Goal: Information Seeking & Learning: Find contact information

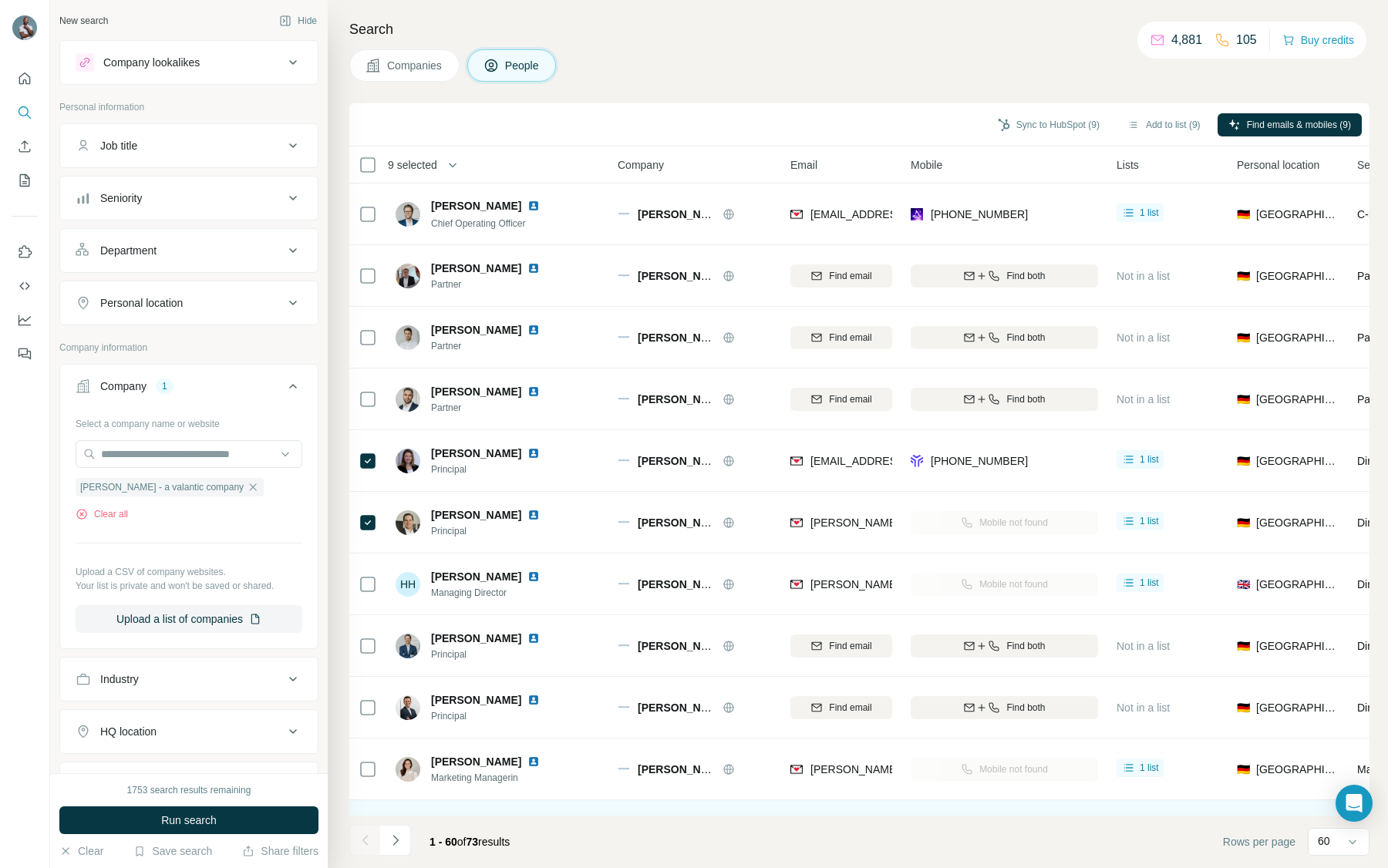
scroll to position [385, 0]
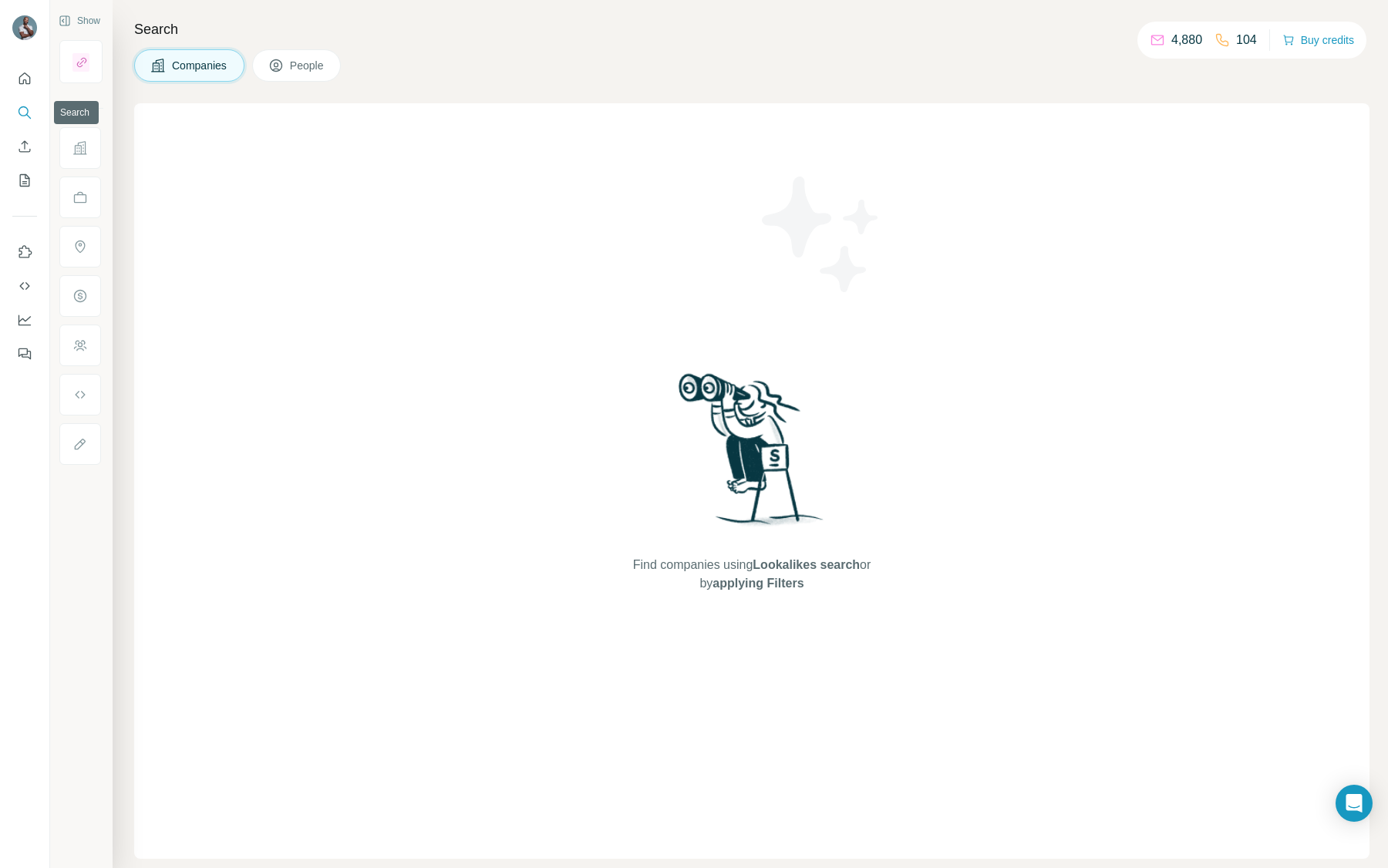
click at [22, 109] on icon "Search" at bounding box center [24, 112] width 15 height 15
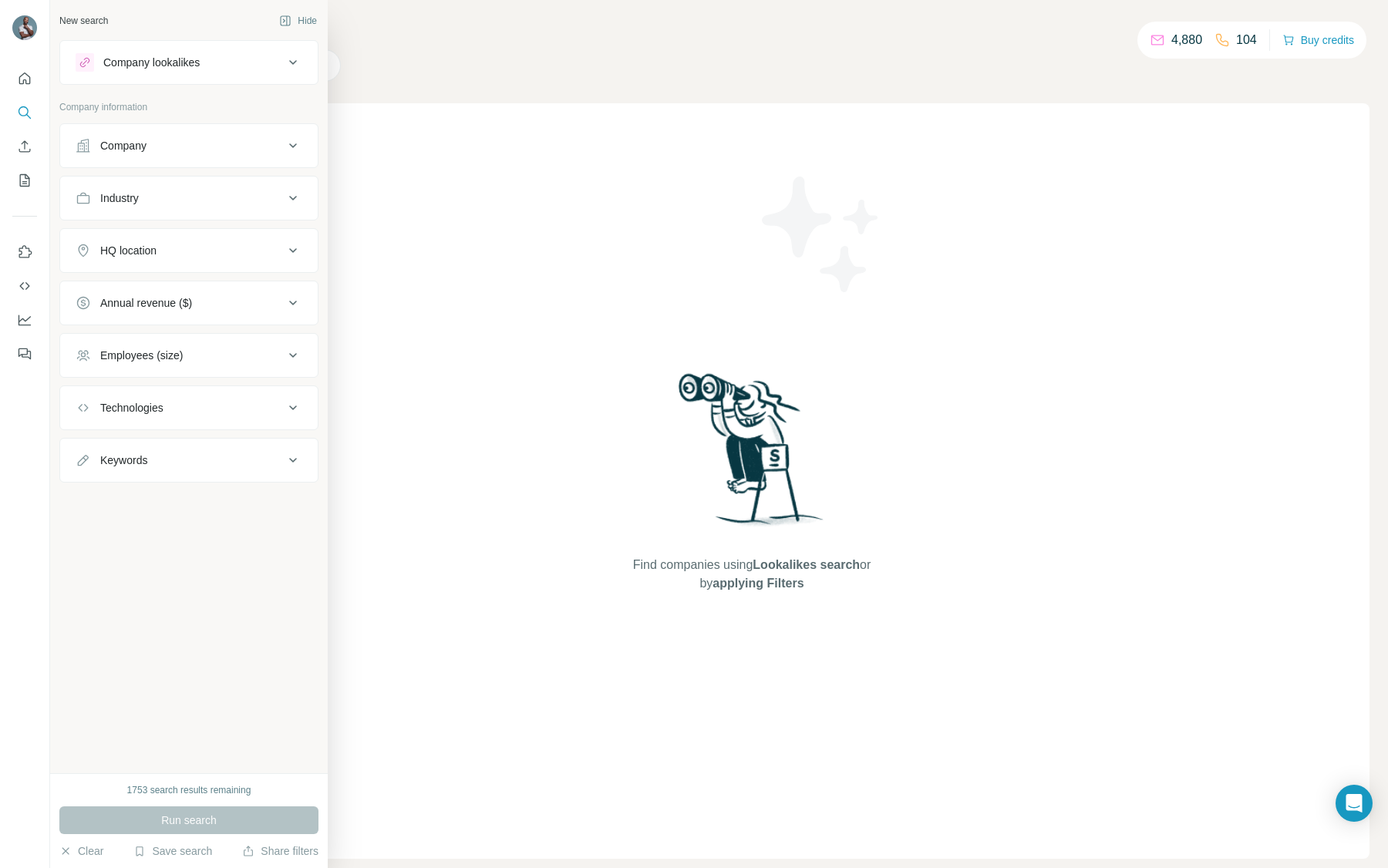
click at [192, 154] on button "Company" at bounding box center [189, 146] width 258 height 37
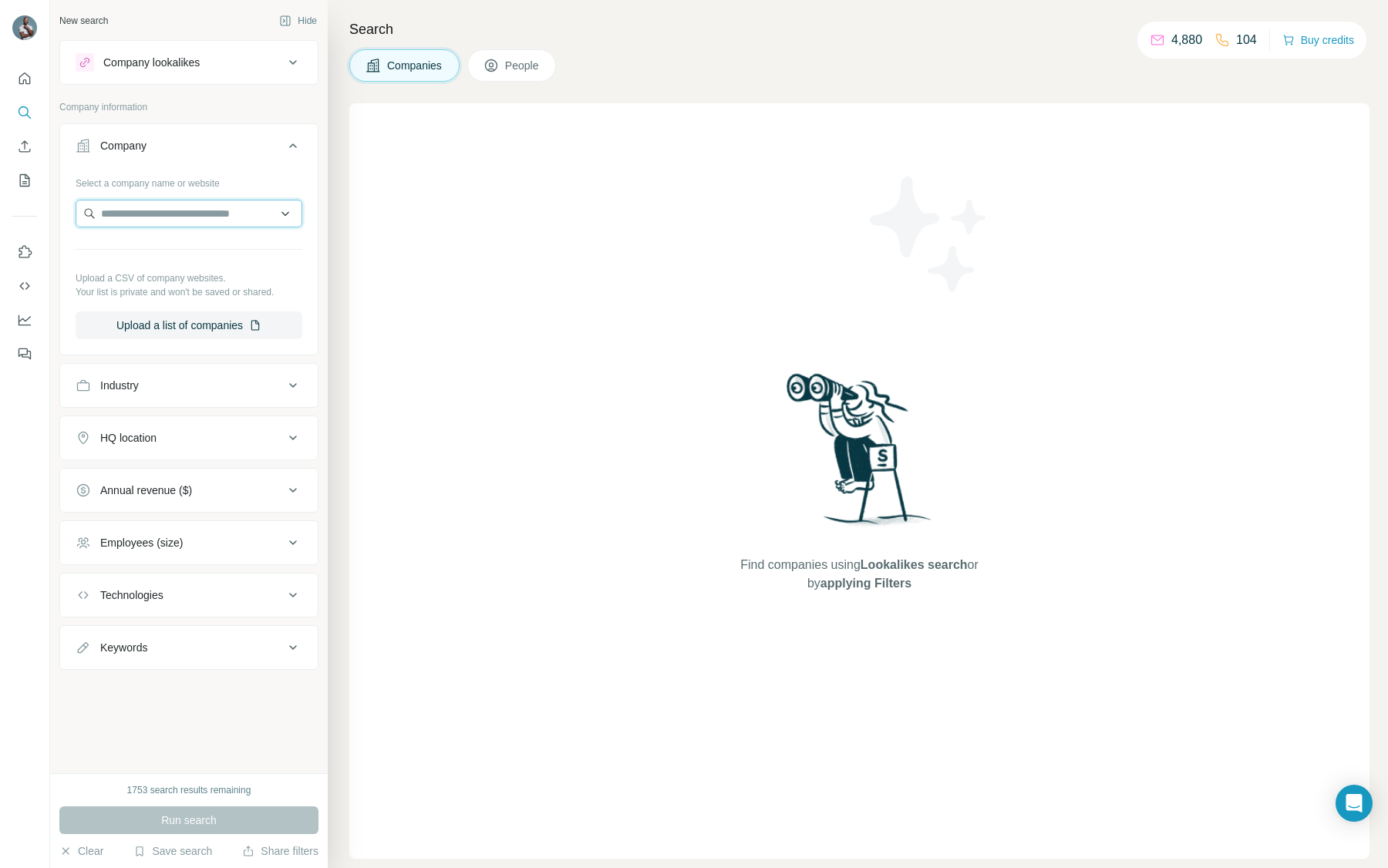
click at [201, 221] on input "text" at bounding box center [189, 213] width 227 height 27
paste input "**********"
type input "**********"
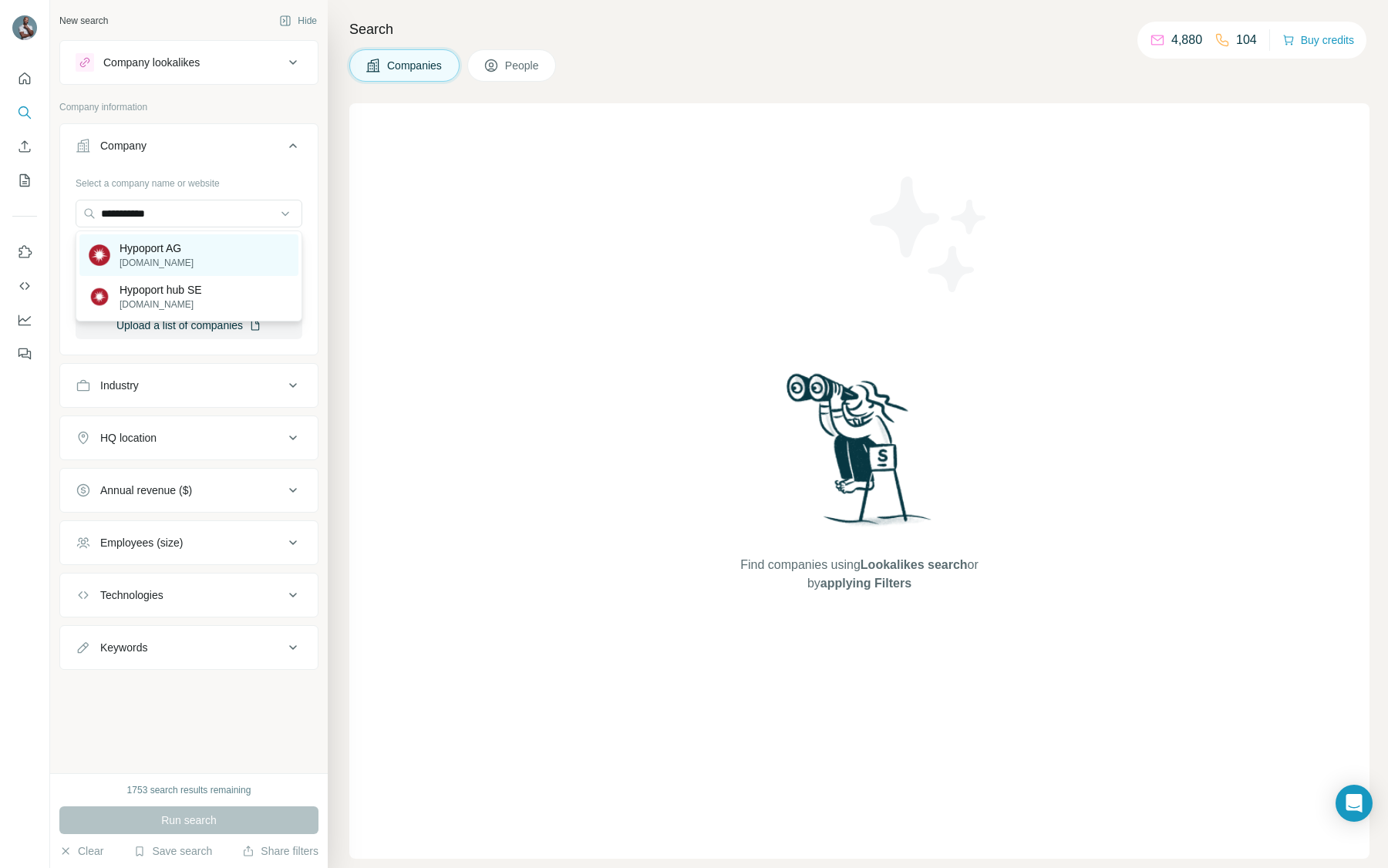
click at [157, 259] on p "hypoport.com" at bounding box center [156, 263] width 74 height 14
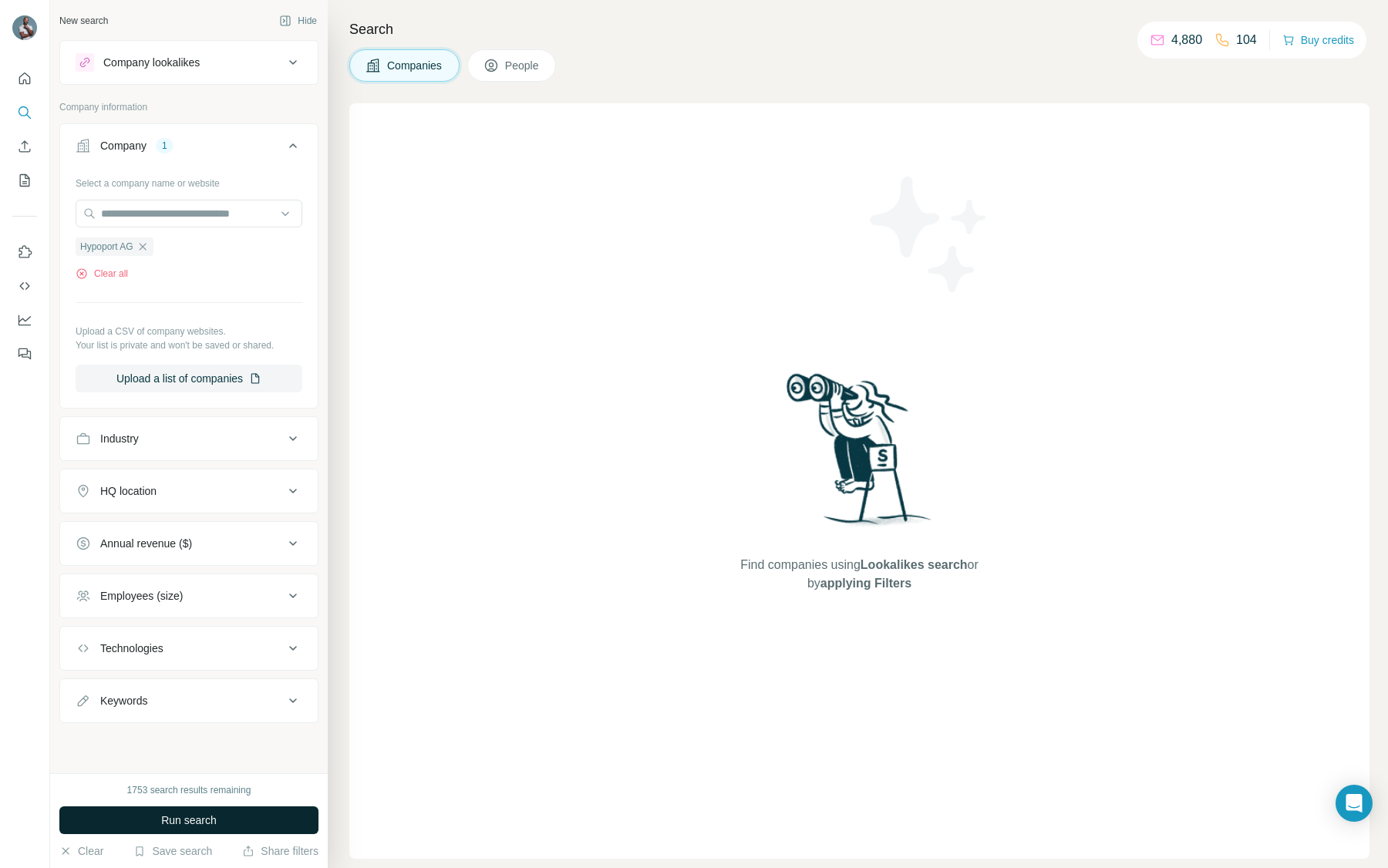
click at [200, 815] on span "Run search" at bounding box center [188, 819] width 56 height 15
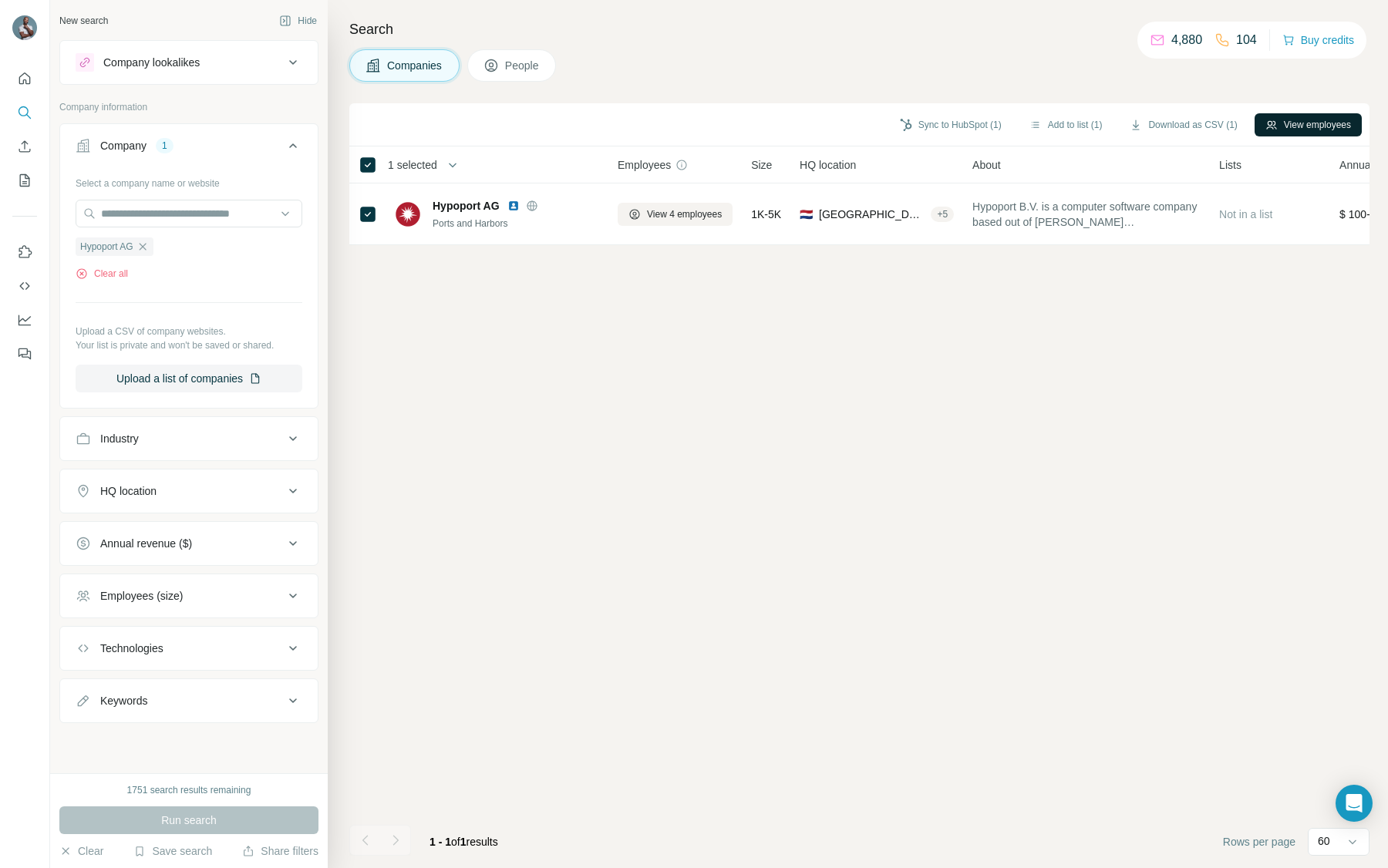
click at [1284, 124] on button "View employees" at bounding box center [1308, 125] width 107 height 23
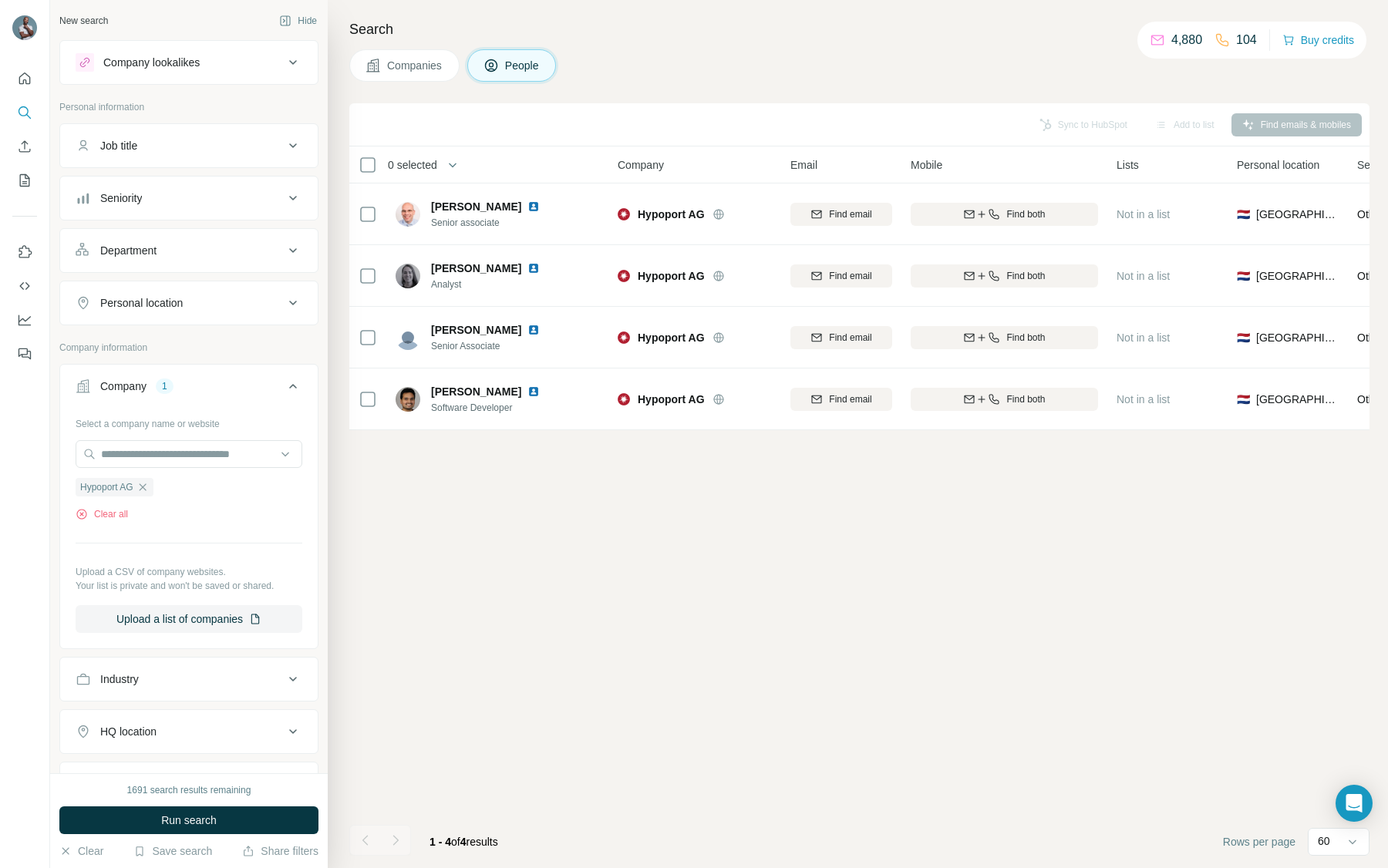
click at [143, 52] on button "Company lookalikes" at bounding box center [189, 63] width 258 height 37
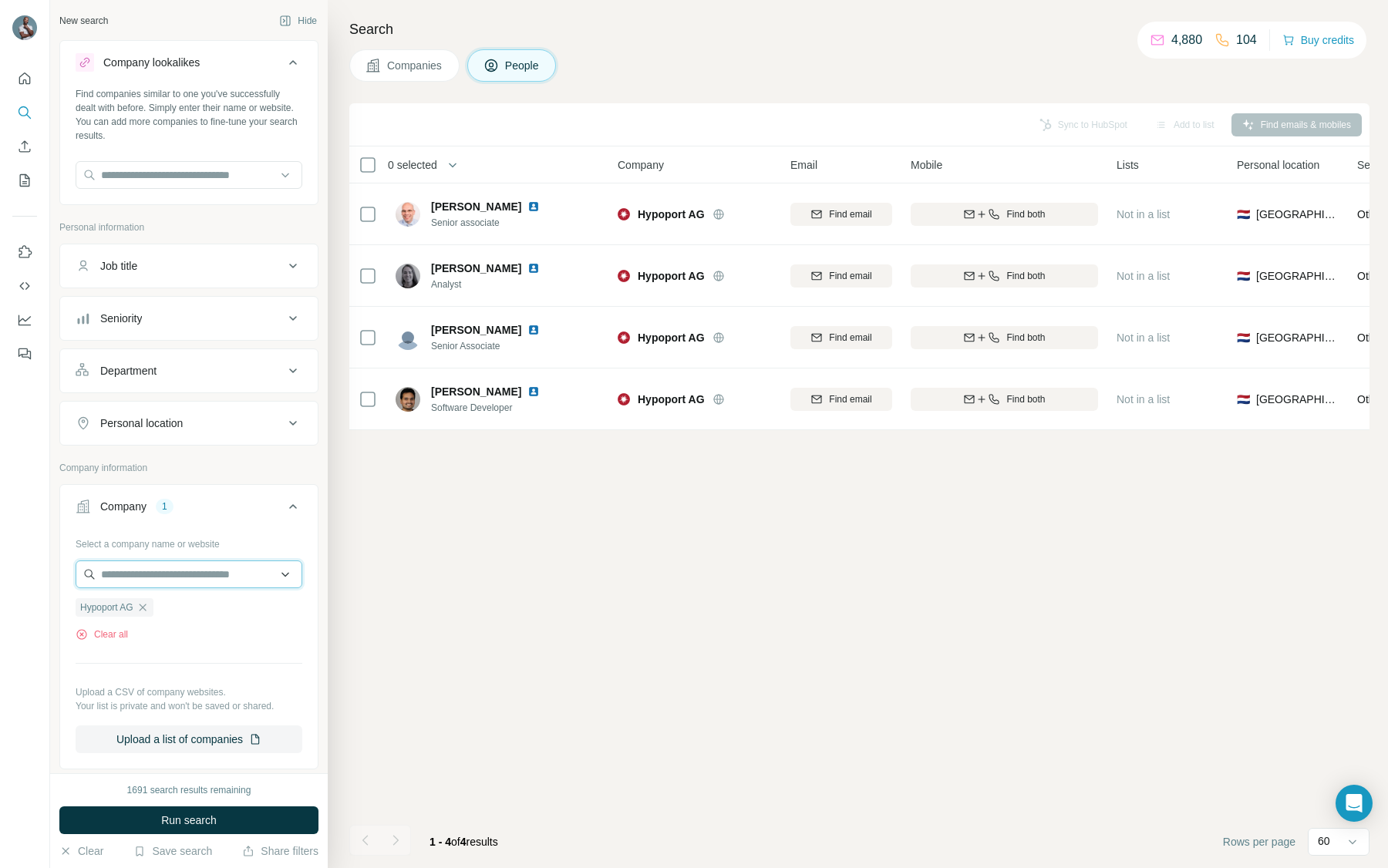
click at [139, 572] on input "text" at bounding box center [189, 574] width 227 height 27
paste input "**********"
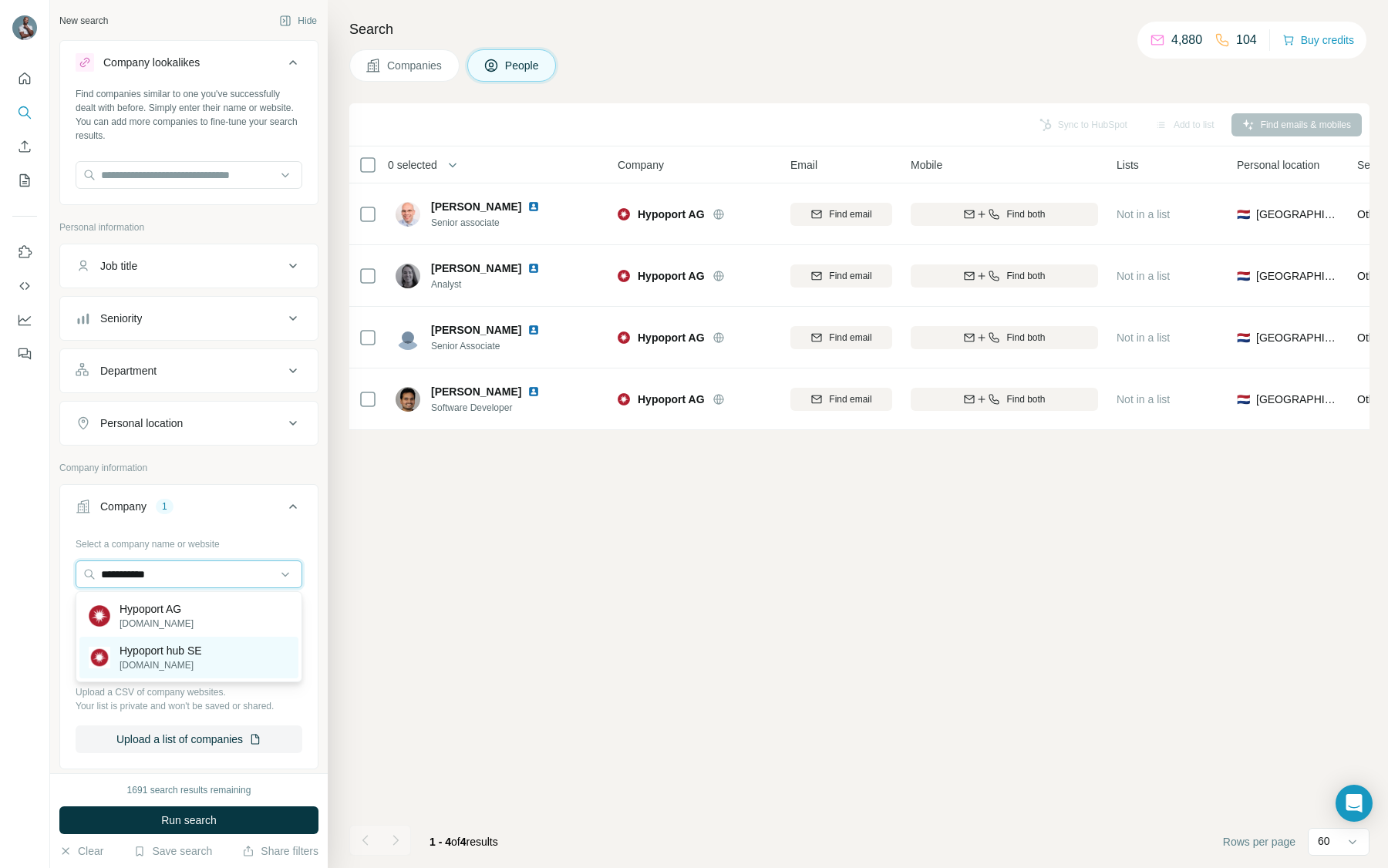
type input "**********"
click at [161, 655] on p "Hypoport hub SE" at bounding box center [160, 650] width 82 height 15
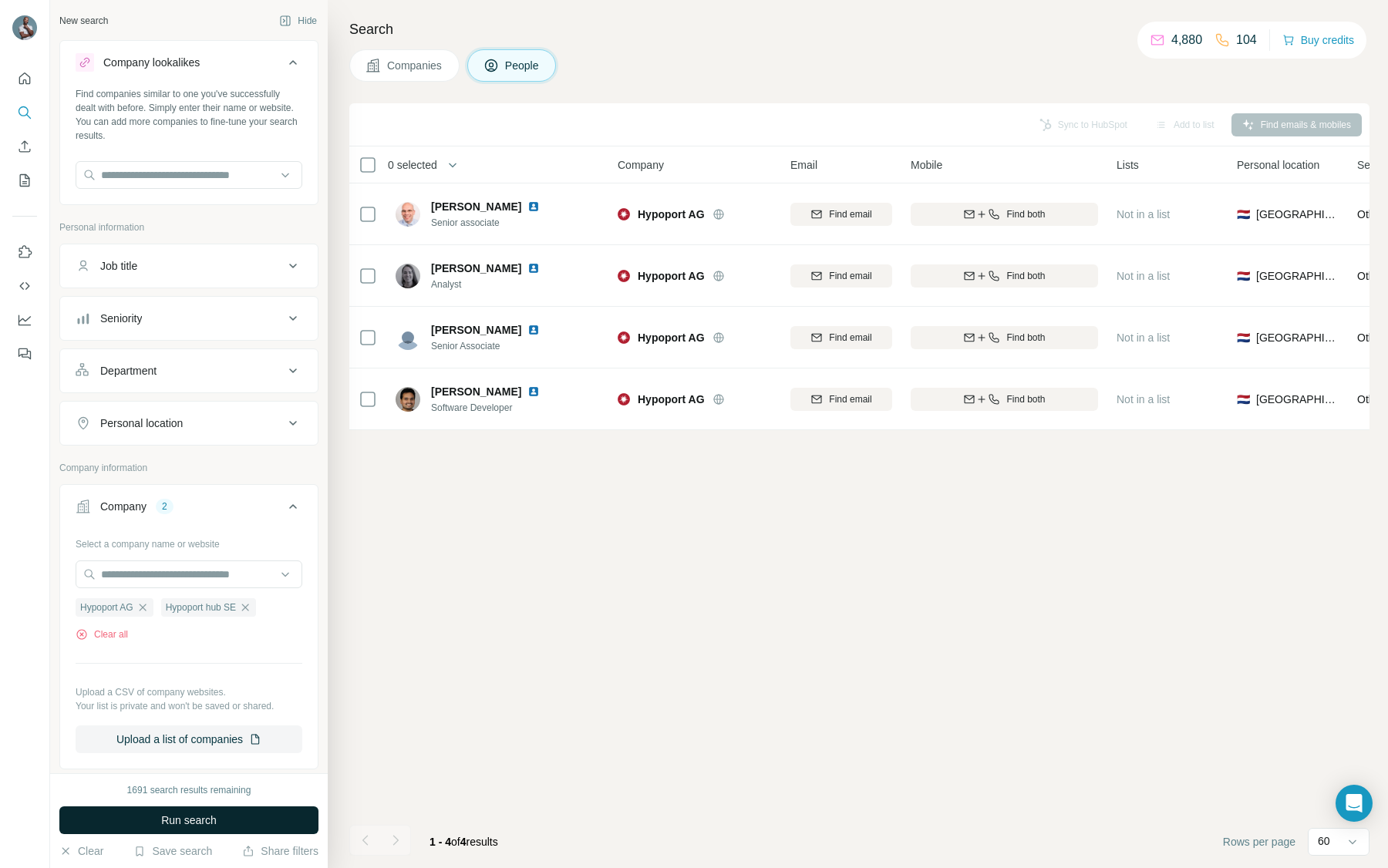
click at [187, 827] on span "Run search" at bounding box center [188, 819] width 56 height 15
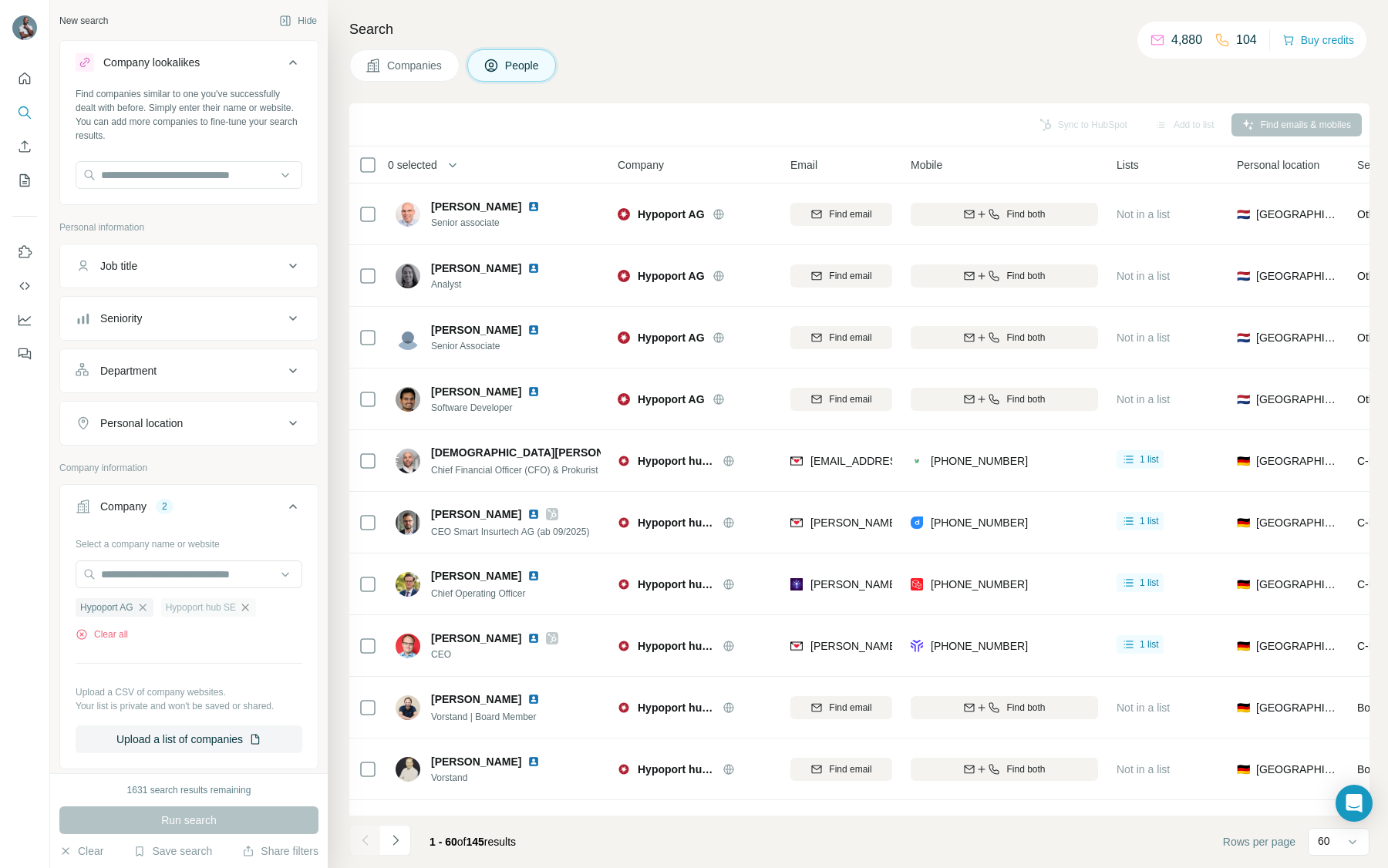
click at [252, 606] on icon "button" at bounding box center [245, 608] width 12 height 12
click at [201, 821] on span "Run search" at bounding box center [188, 819] width 56 height 15
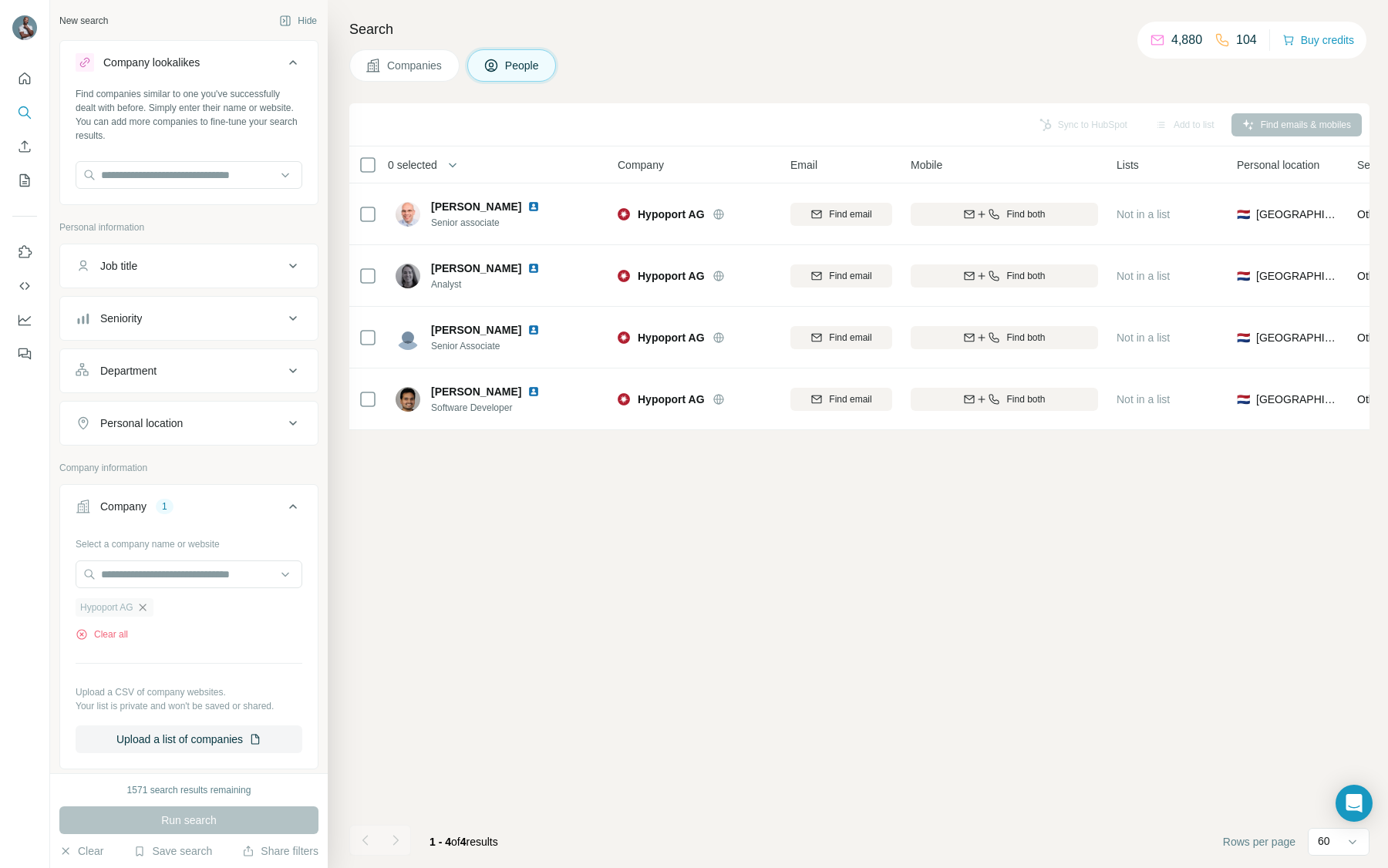
click at [145, 608] on icon "button" at bounding box center [142, 608] width 7 height 7
click at [143, 560] on div "Select a company name or website Upload a CSV of company websites. Your list is…" at bounding box center [189, 615] width 227 height 169
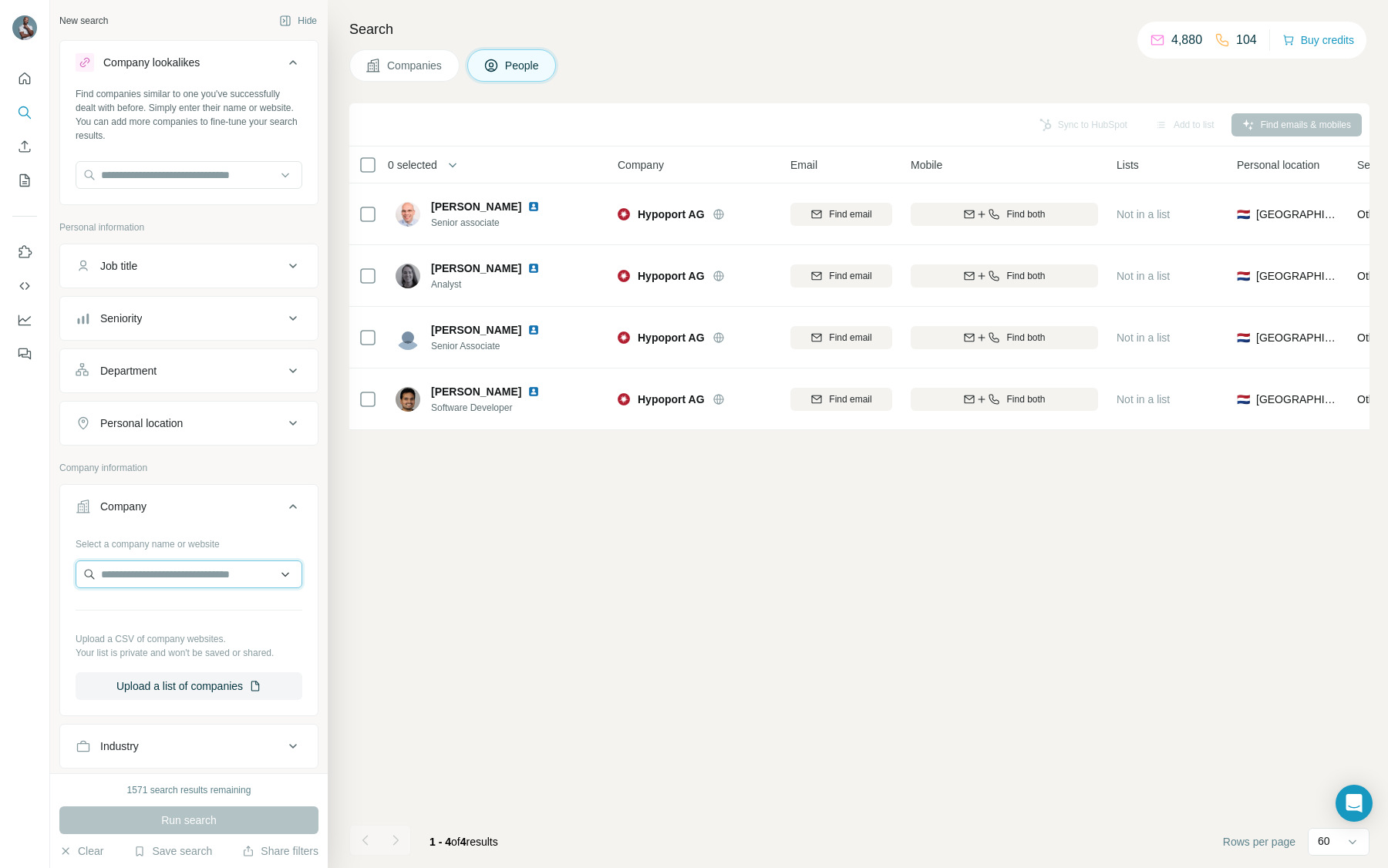
click at [146, 570] on input "text" at bounding box center [189, 574] width 227 height 27
paste input "**********"
type input "**********"
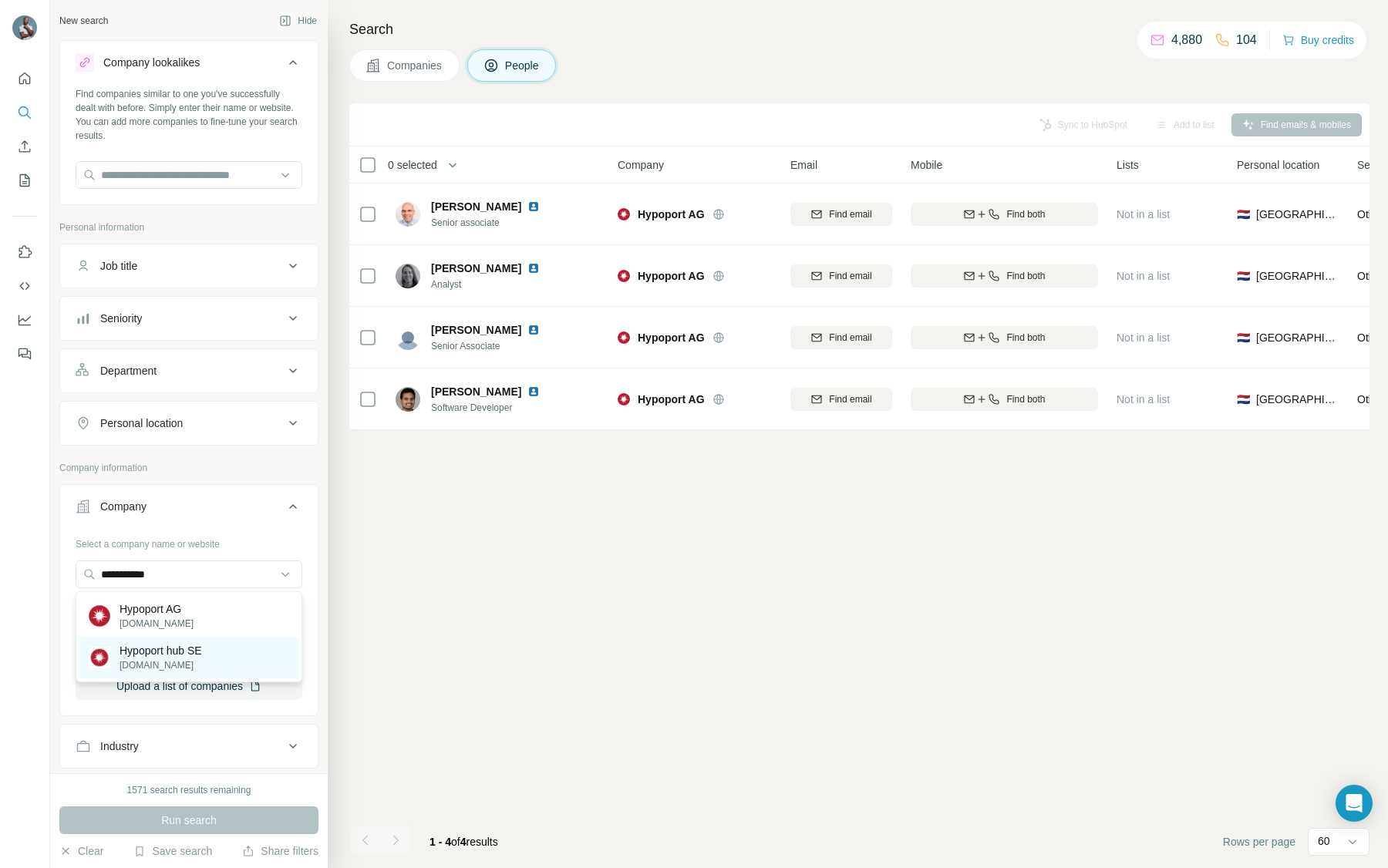
click at [155, 655] on p "Hypoport hub SE" at bounding box center [160, 650] width 82 height 15
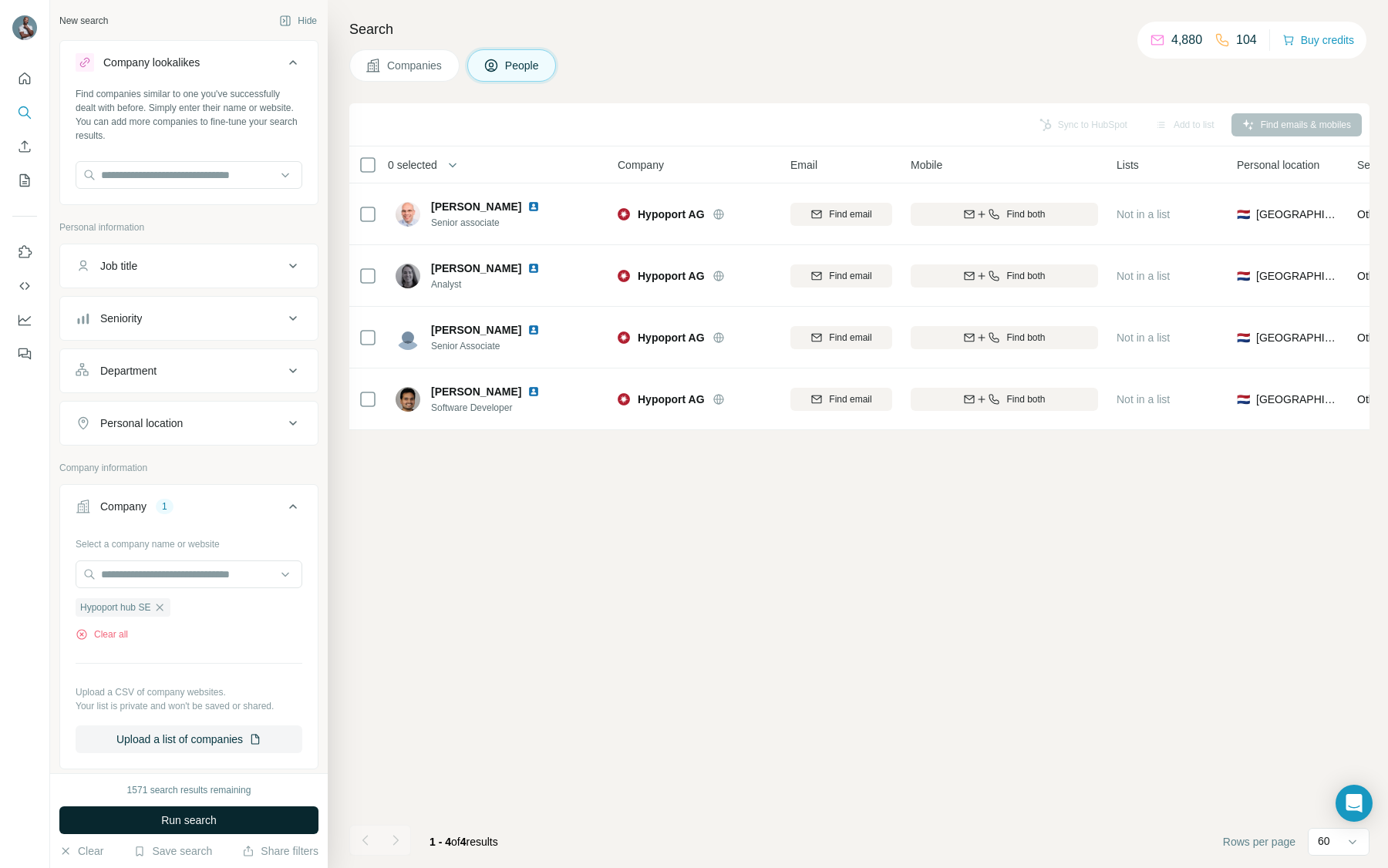
click at [220, 822] on button "Run search" at bounding box center [188, 819] width 259 height 27
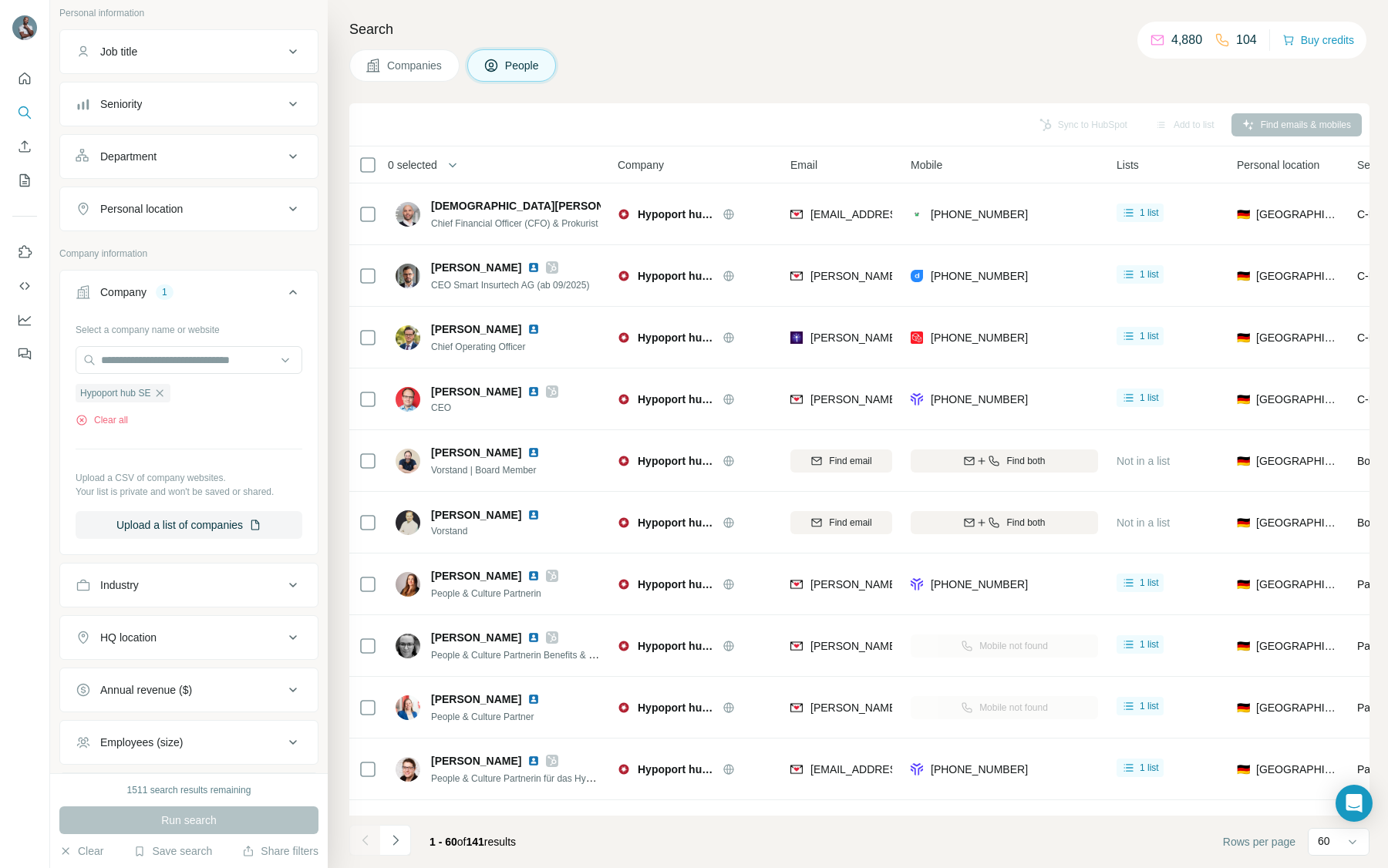
scroll to position [354, 0]
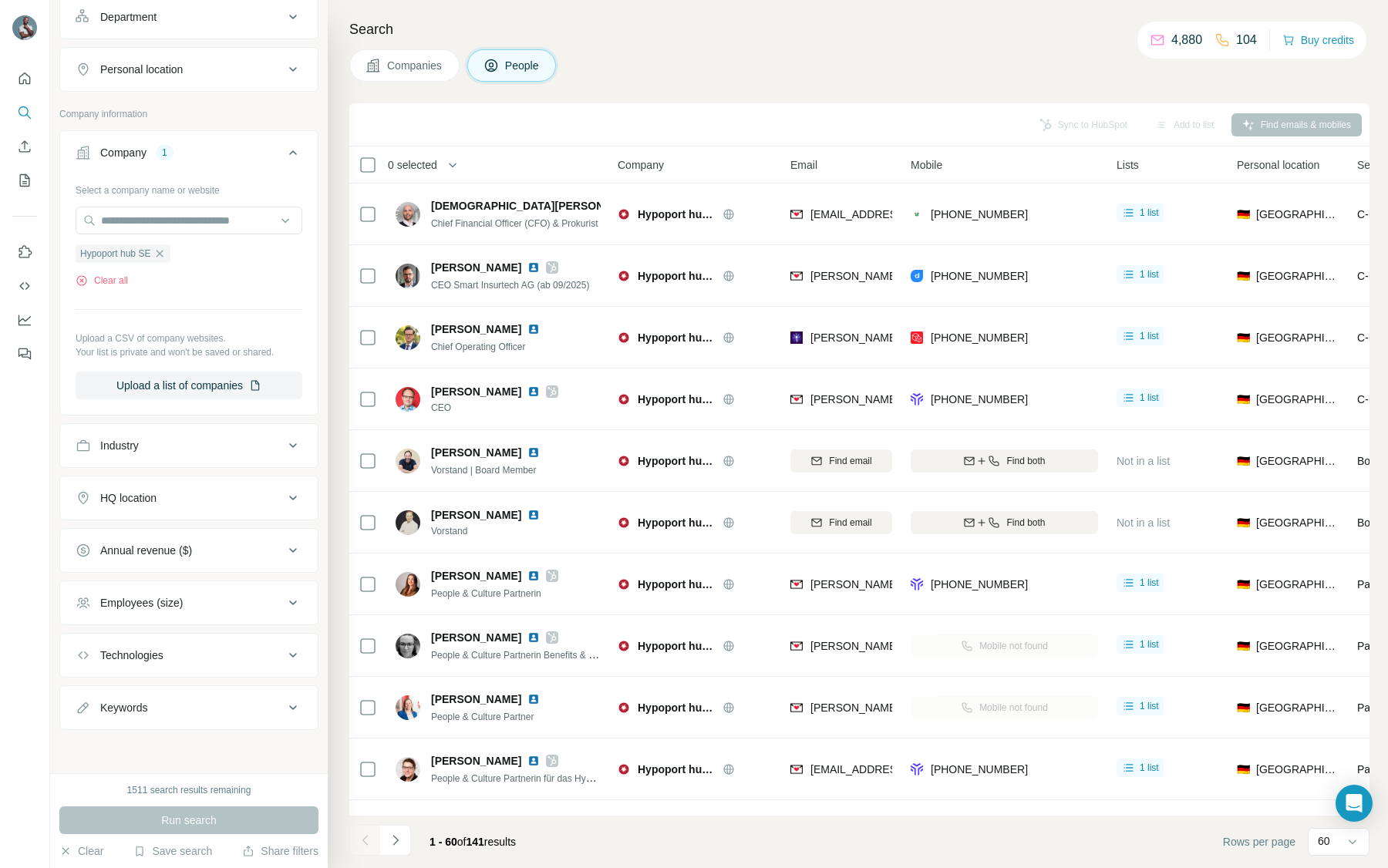
click at [178, 711] on div "Keywords" at bounding box center [180, 707] width 208 height 15
click at [142, 756] on input "text" at bounding box center [174, 746] width 196 height 27
type input "******"
click at [187, 832] on button "Run search" at bounding box center [188, 819] width 259 height 27
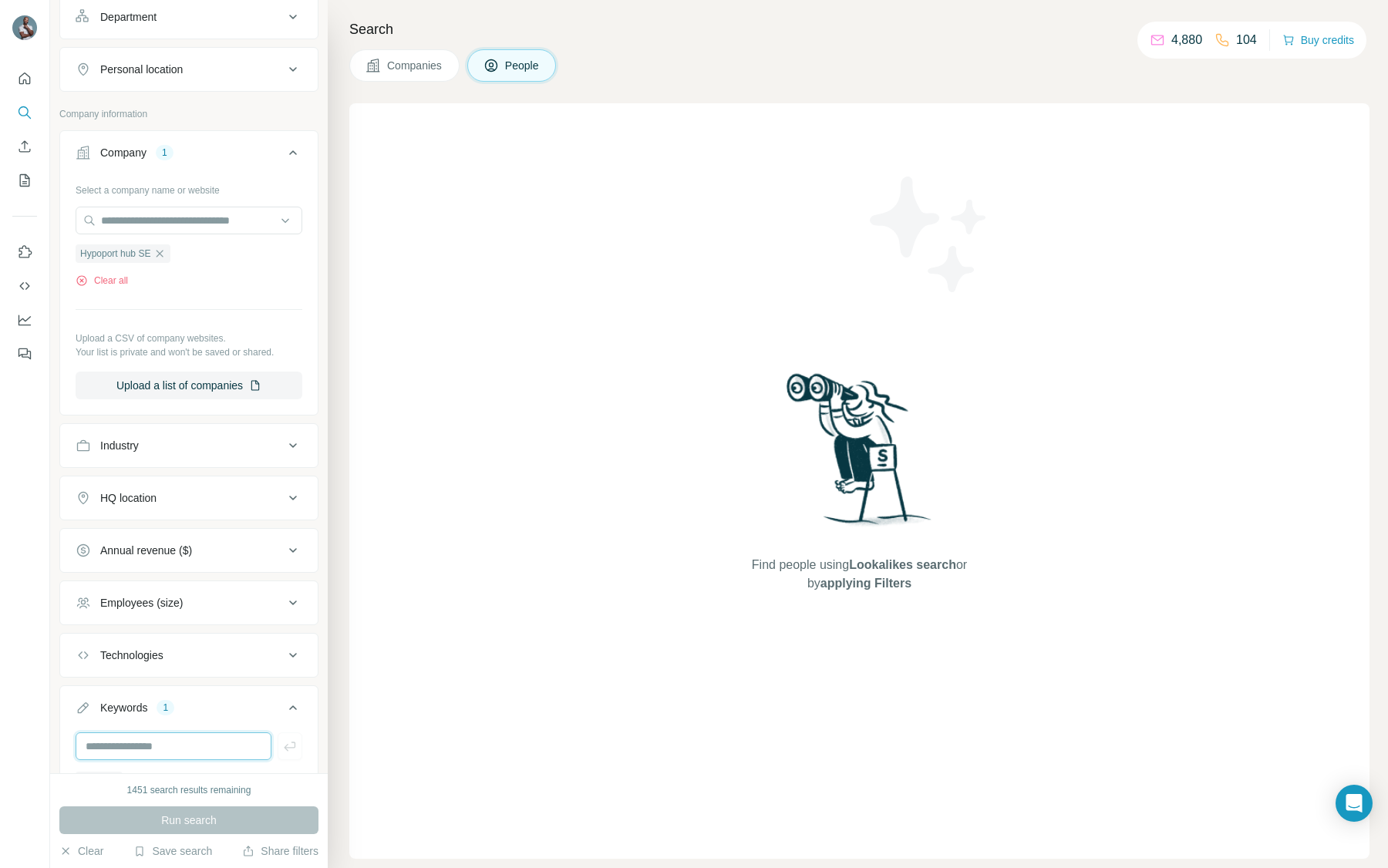
click at [164, 738] on input "text" at bounding box center [174, 746] width 196 height 27
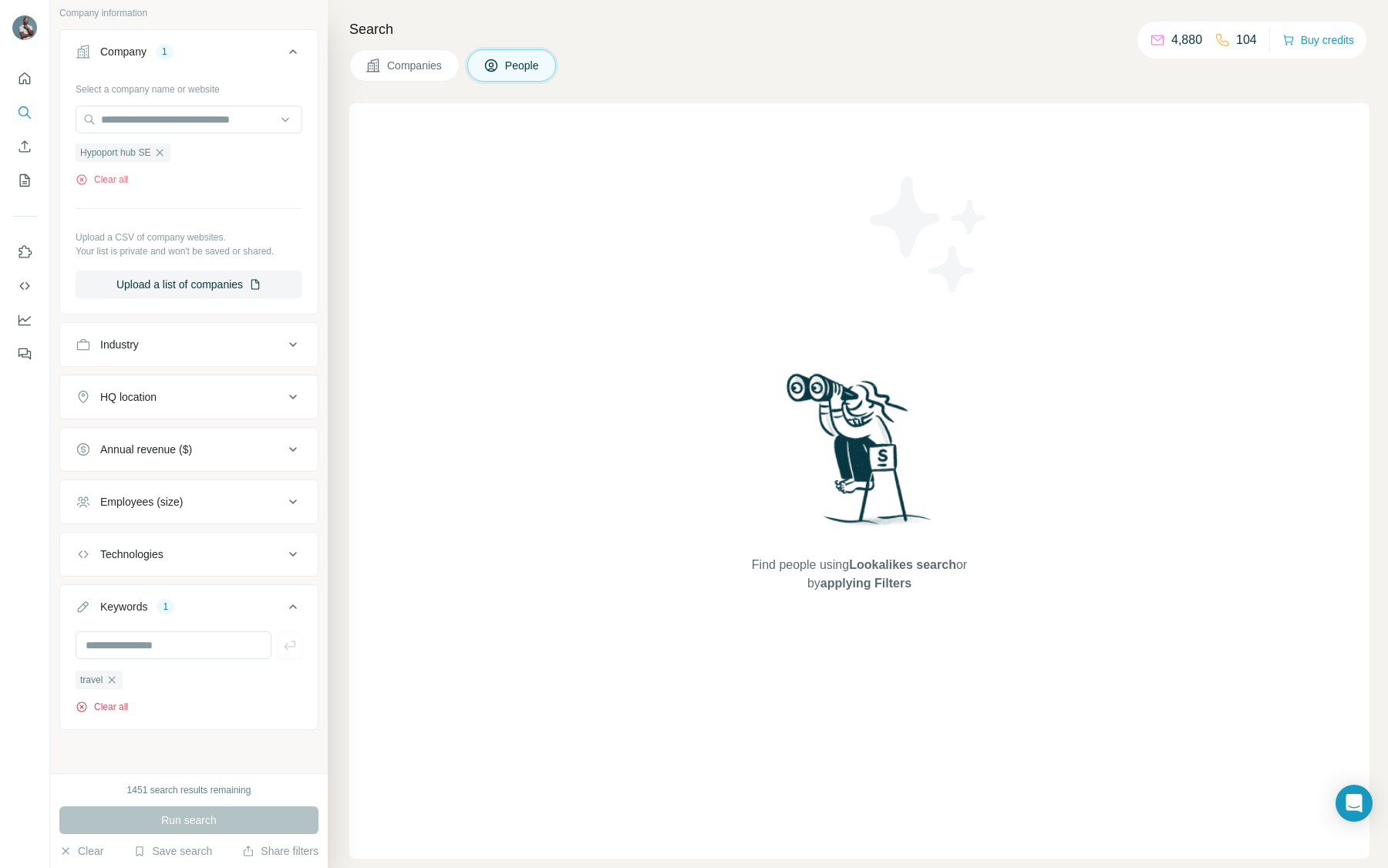
click at [97, 701] on button "Clear all" at bounding box center [102, 707] width 52 height 14
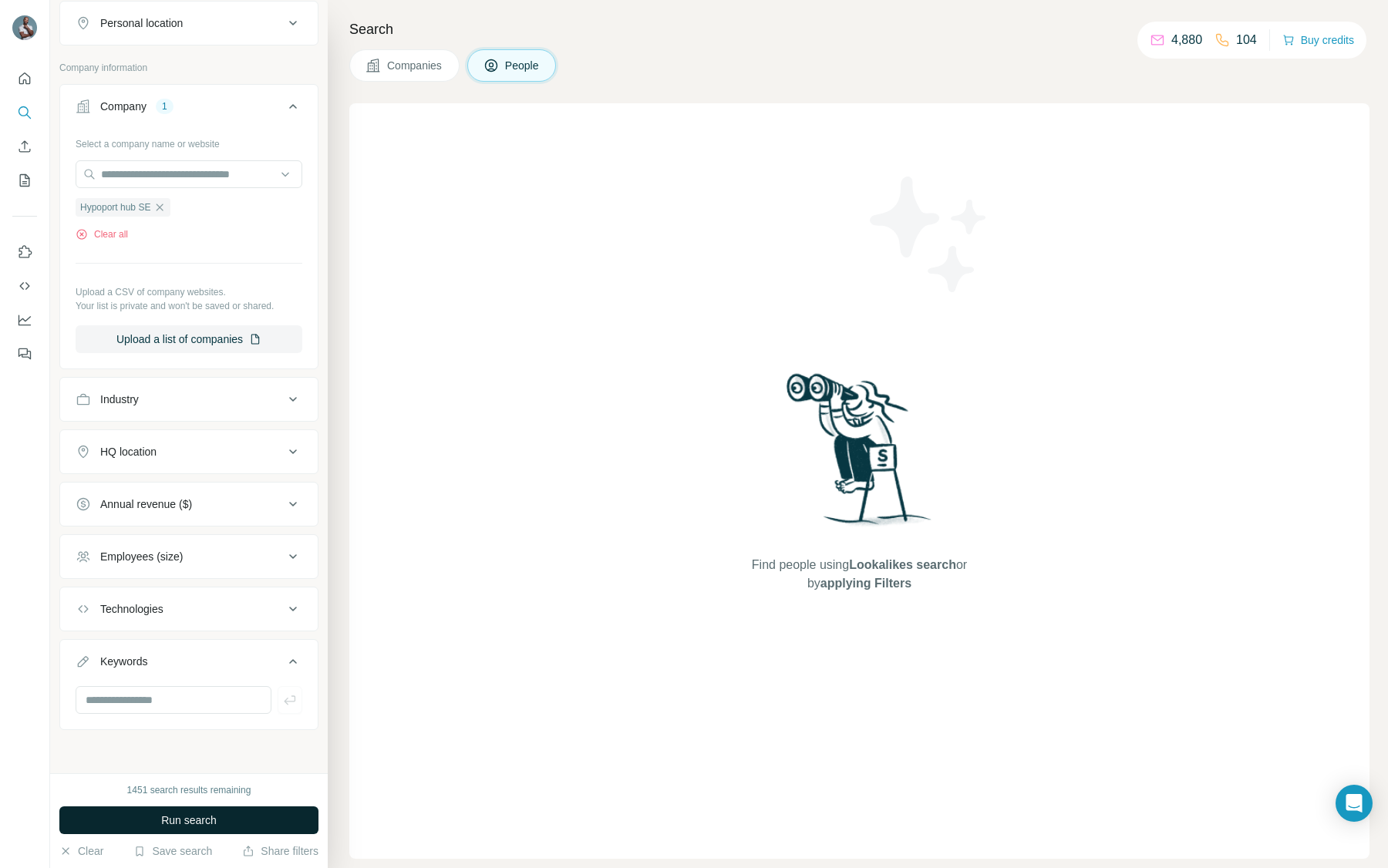
click at [183, 811] on button "Run search" at bounding box center [188, 819] width 259 height 27
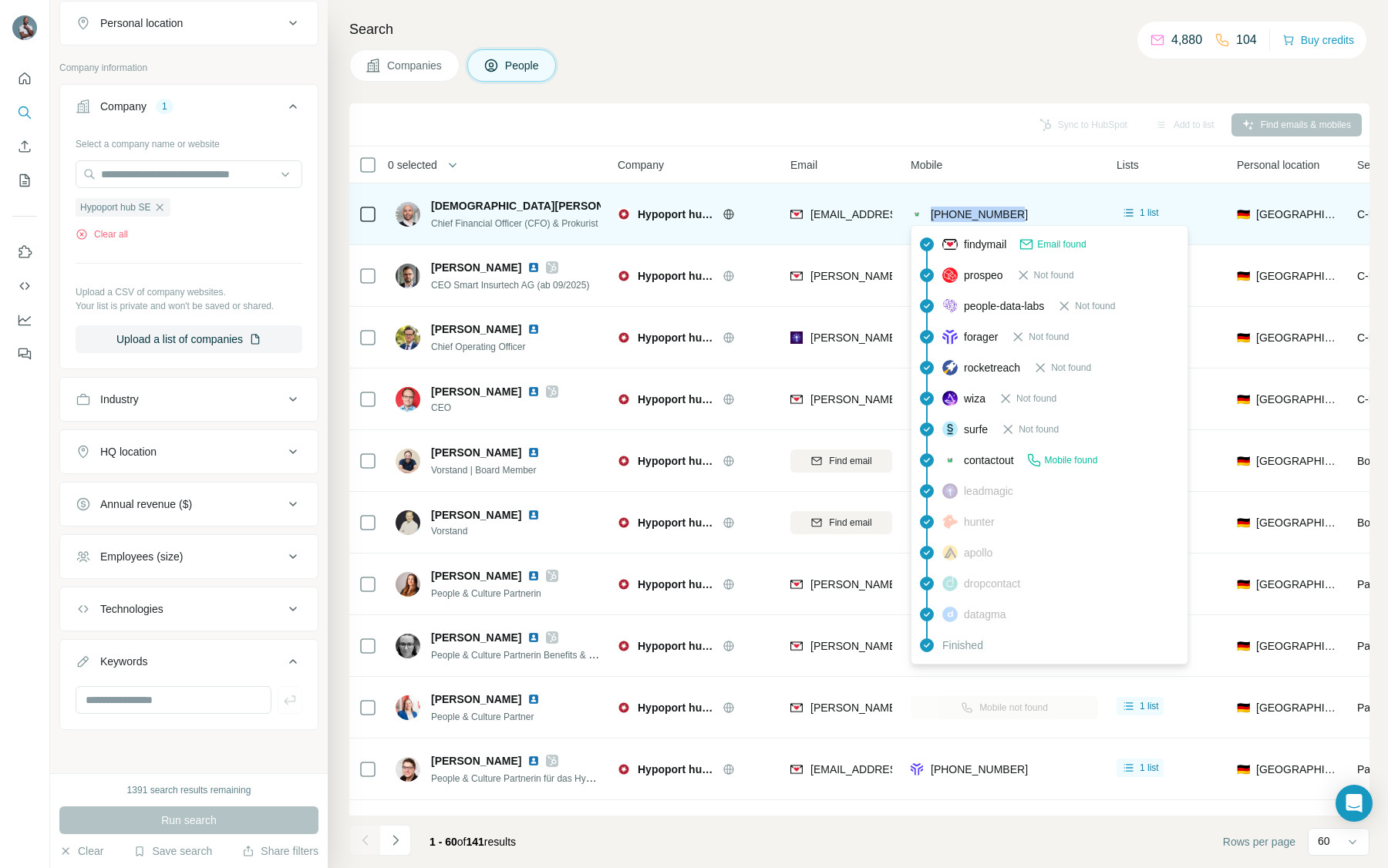
drag, startPoint x: 1047, startPoint y: 217, endPoint x: 933, endPoint y: 218, distance: 114.0
click at [933, 218] on div "+491715763047" at bounding box center [1004, 214] width 187 height 42
copy span "+491715763047"
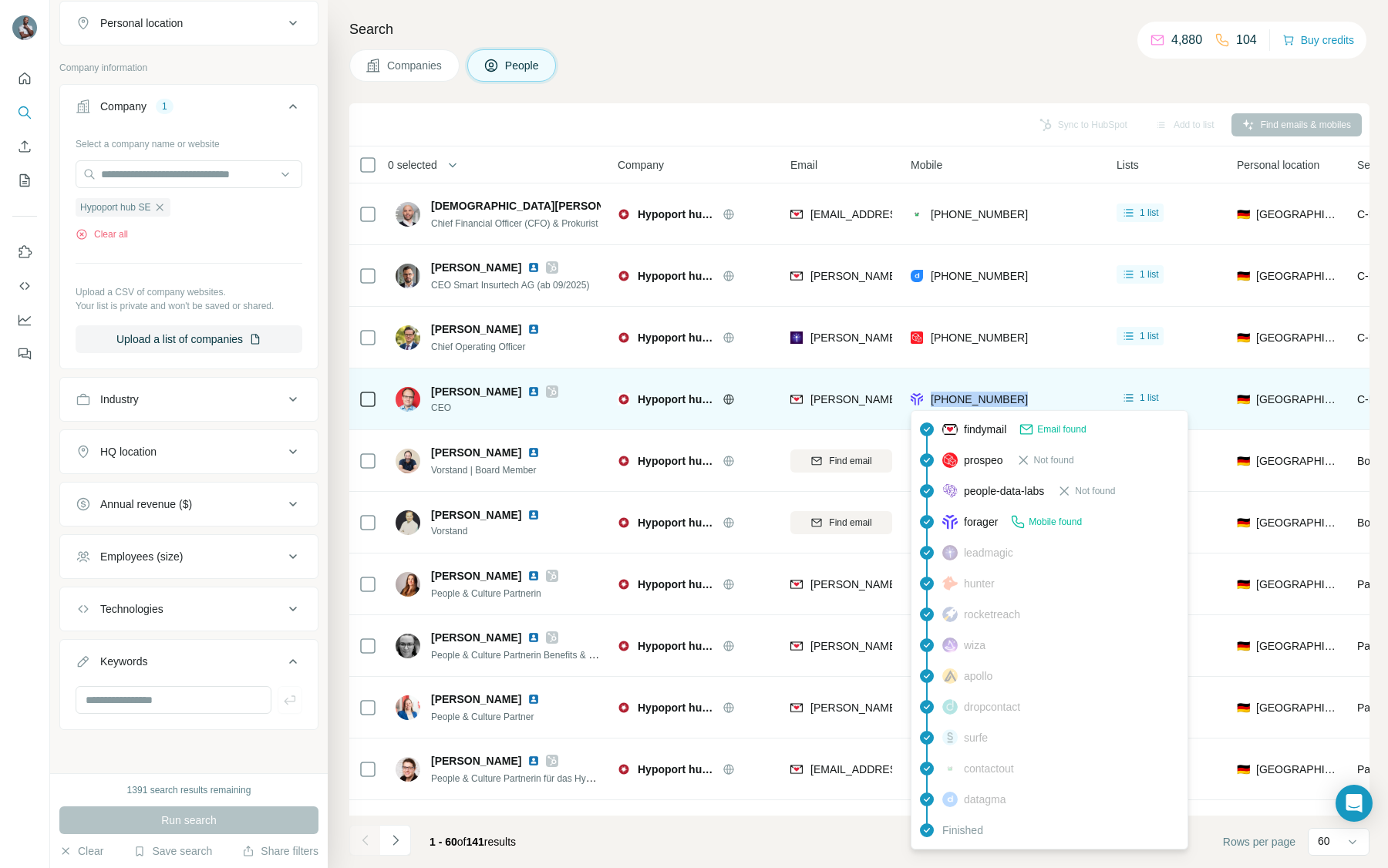
drag, startPoint x: 1041, startPoint y: 398, endPoint x: 930, endPoint y: 401, distance: 111.0
click at [930, 401] on div "+4915158041000" at bounding box center [1004, 399] width 187 height 42
copy span "+4915158041000"
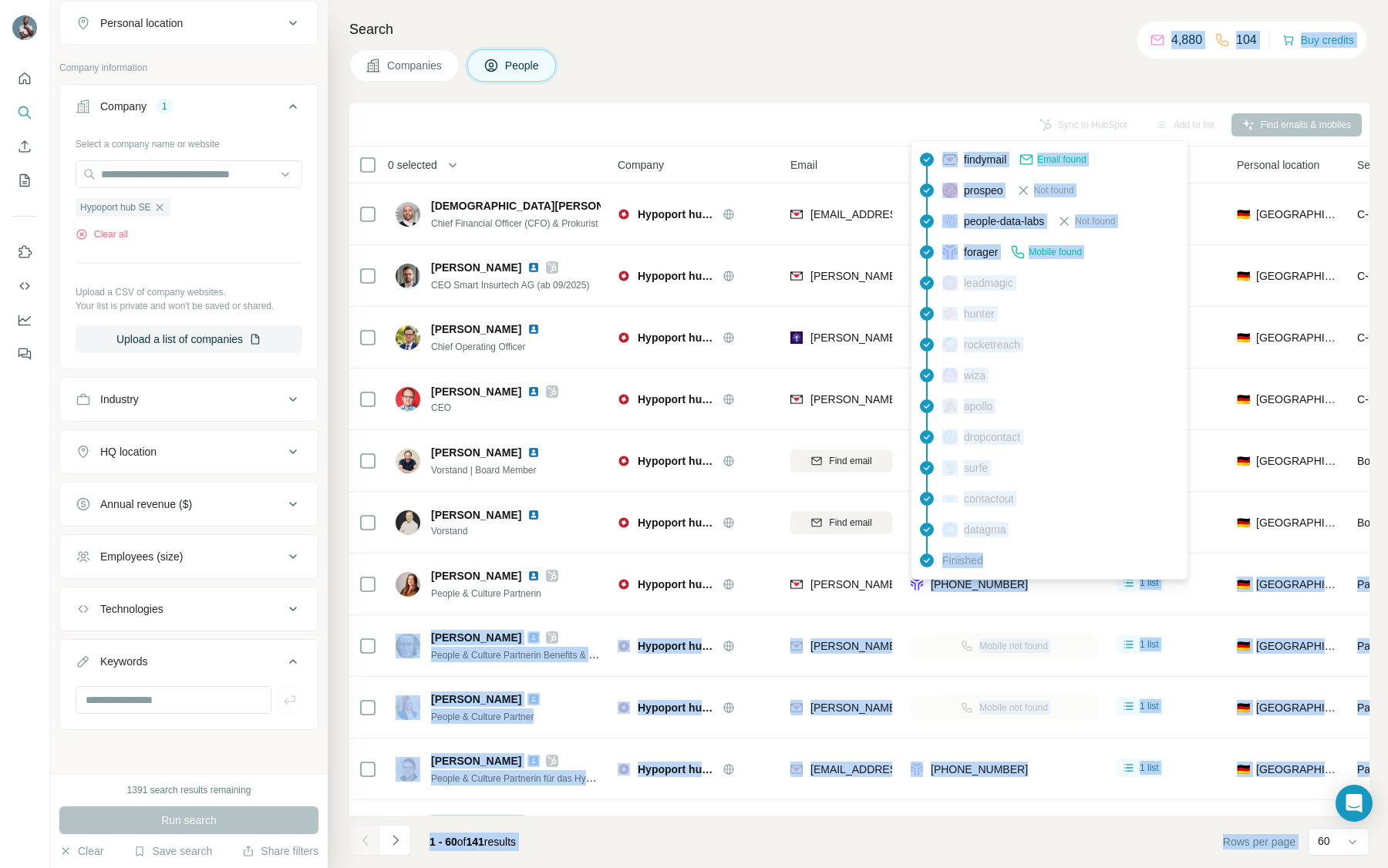
drag, startPoint x: 1058, startPoint y: 576, endPoint x: 1009, endPoint y: 576, distance: 49.0
click at [1009, 576] on body "New search Hide Company lookalikes Find companies similar to one you've success…" at bounding box center [694, 434] width 1388 height 868
click at [1009, 576] on div "findymail Email found prospeo Not found people-data-labs Not found forager Mobi…" at bounding box center [1049, 360] width 277 height 440
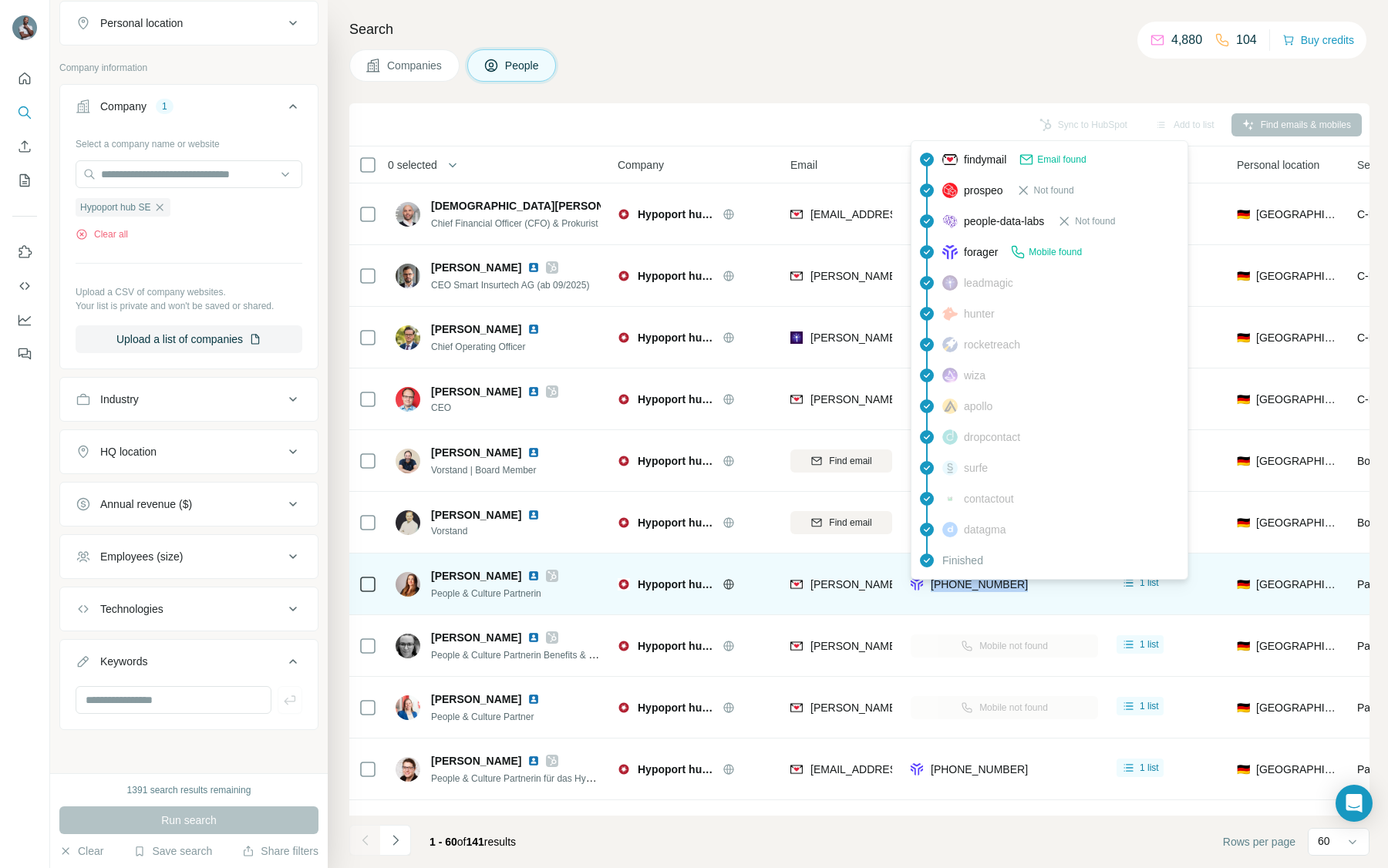
drag, startPoint x: 1036, startPoint y: 584, endPoint x: 933, endPoint y: 586, distance: 103.0
click at [933, 586] on div "+4917666822903" at bounding box center [1004, 584] width 187 height 42
copy span "+4917666822903"
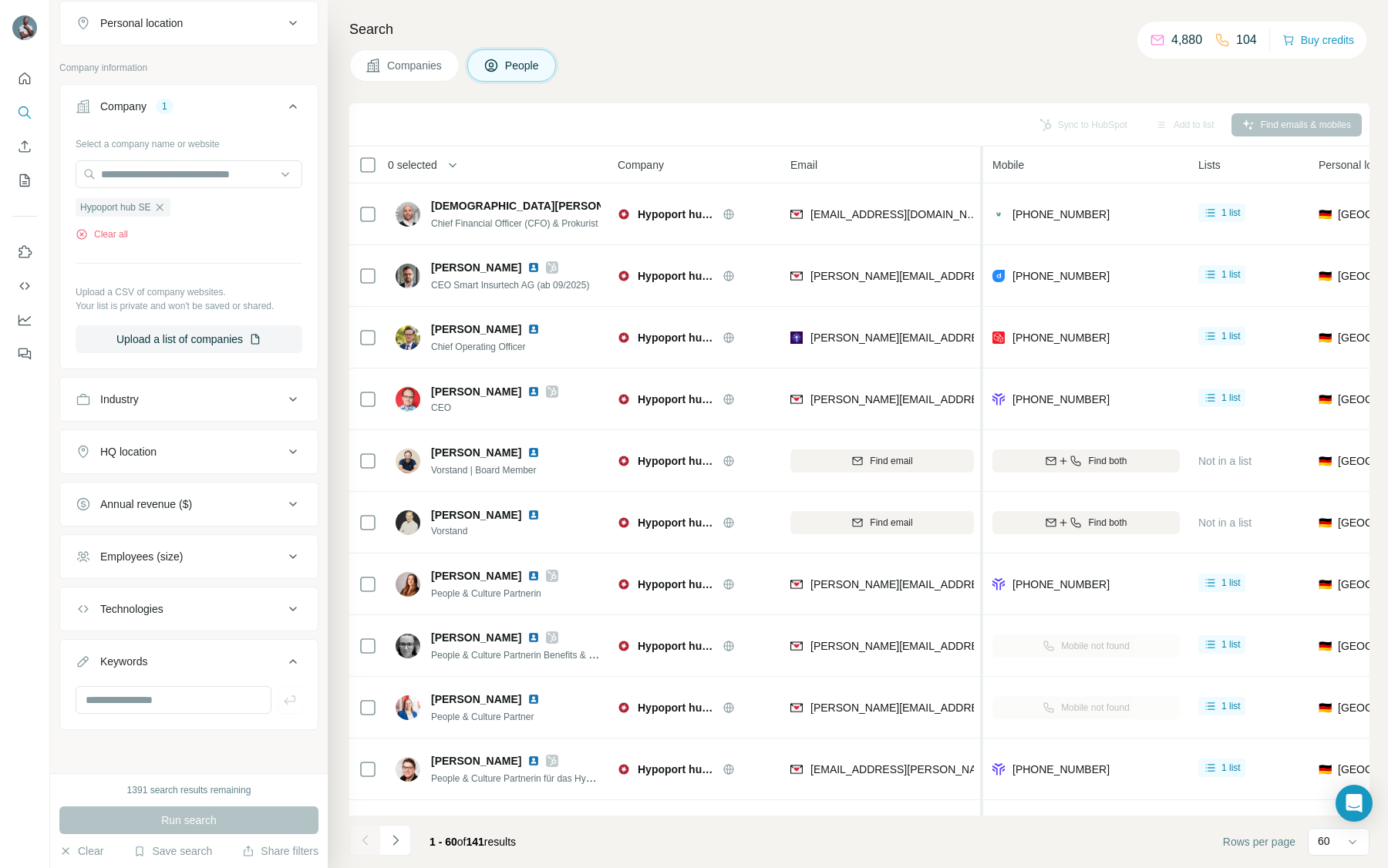
drag, startPoint x: 898, startPoint y: 163, endPoint x: 981, endPoint y: 159, distance: 83.1
click at [0, 0] on tr "0 selected People Company Email Mobile Lists Personal location Seniority Depart…" at bounding box center [0, 0] width 0 height 0
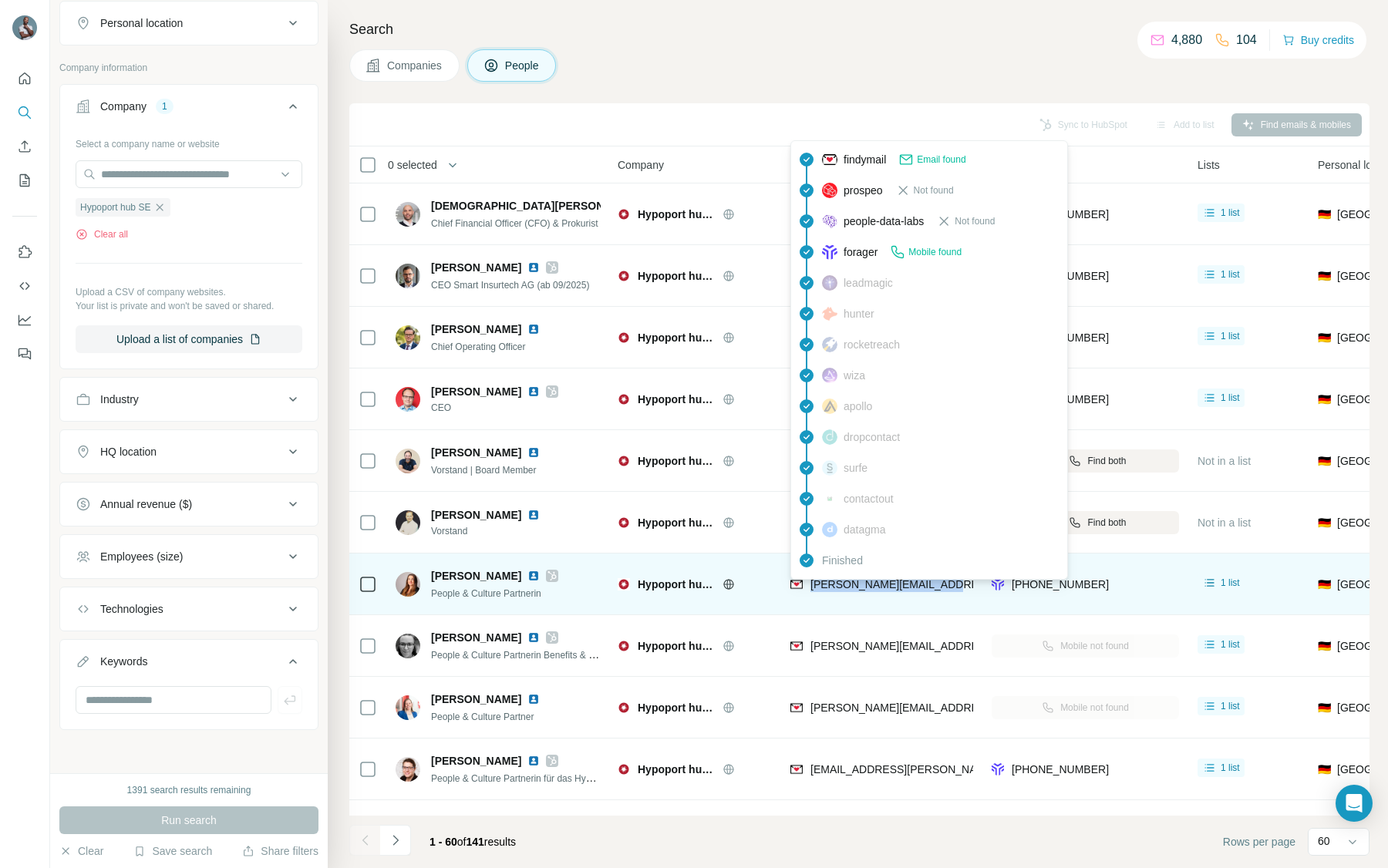
drag, startPoint x: 952, startPoint y: 585, endPoint x: 811, endPoint y: 587, distance: 141.0
click at [811, 587] on div "aline.haack@hypoport.de" at bounding box center [881, 584] width 183 height 42
